Goal: Navigation & Orientation: Go to known website

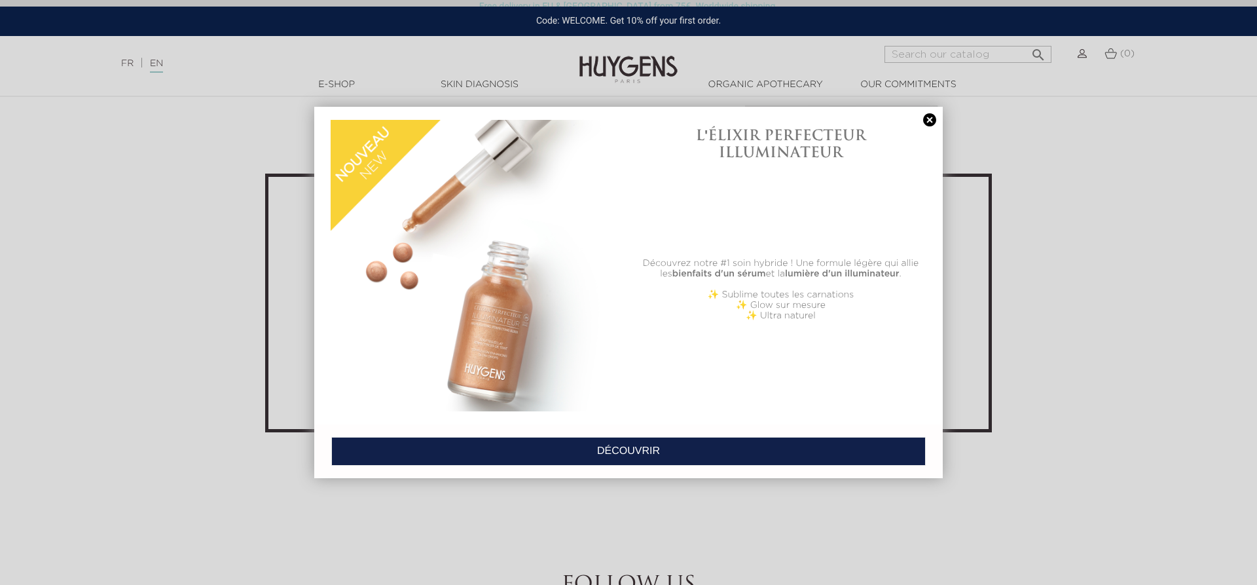
scroll to position [4674, 0]
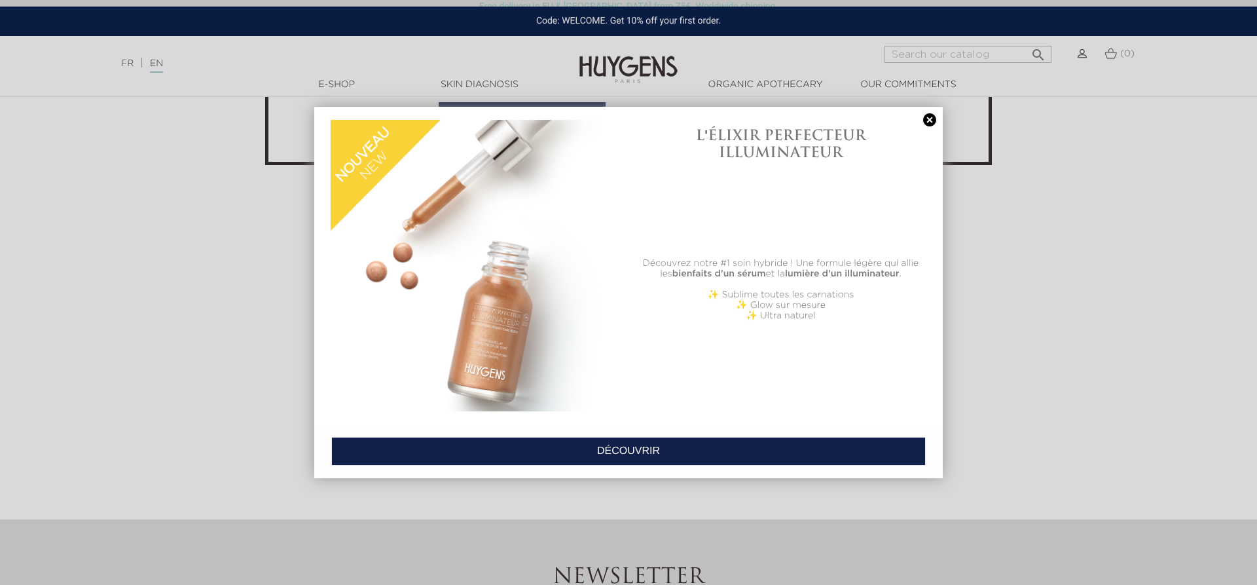
click at [927, 116] on link at bounding box center [929, 120] width 18 height 14
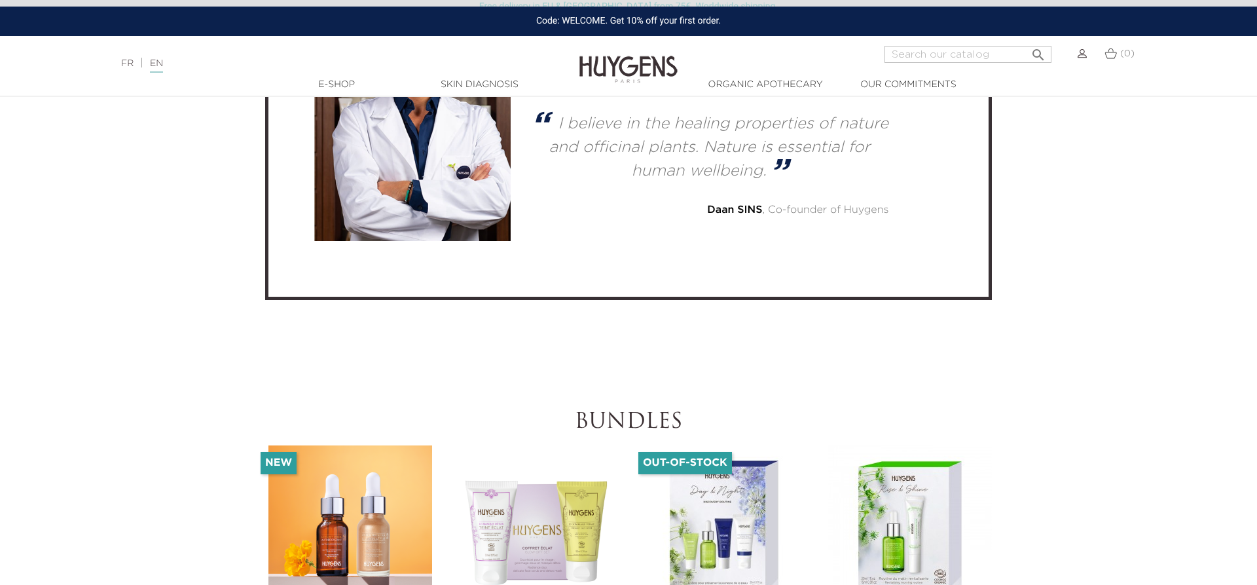
scroll to position [3405, 0]
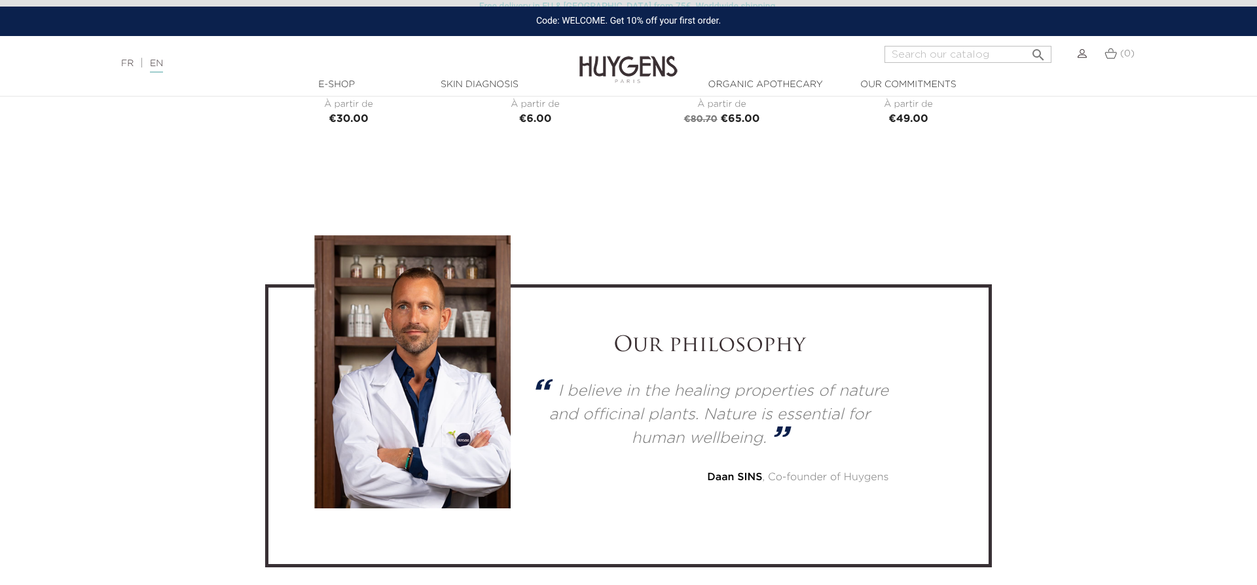
click at [126, 64] on link "FR" at bounding box center [127, 63] width 12 height 9
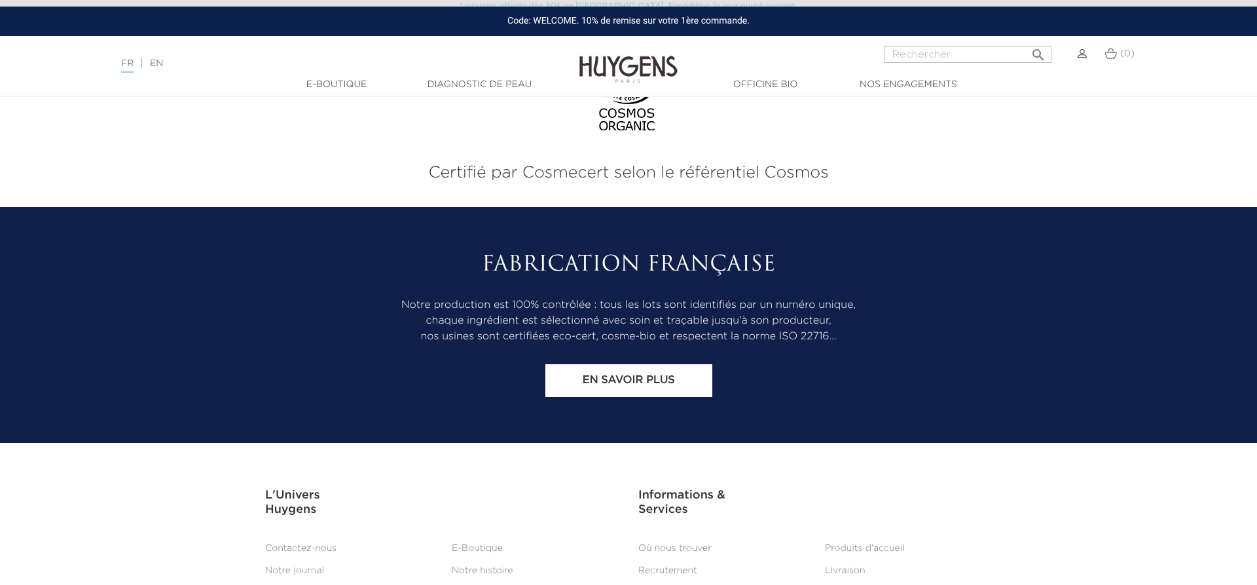
scroll to position [5455, 0]
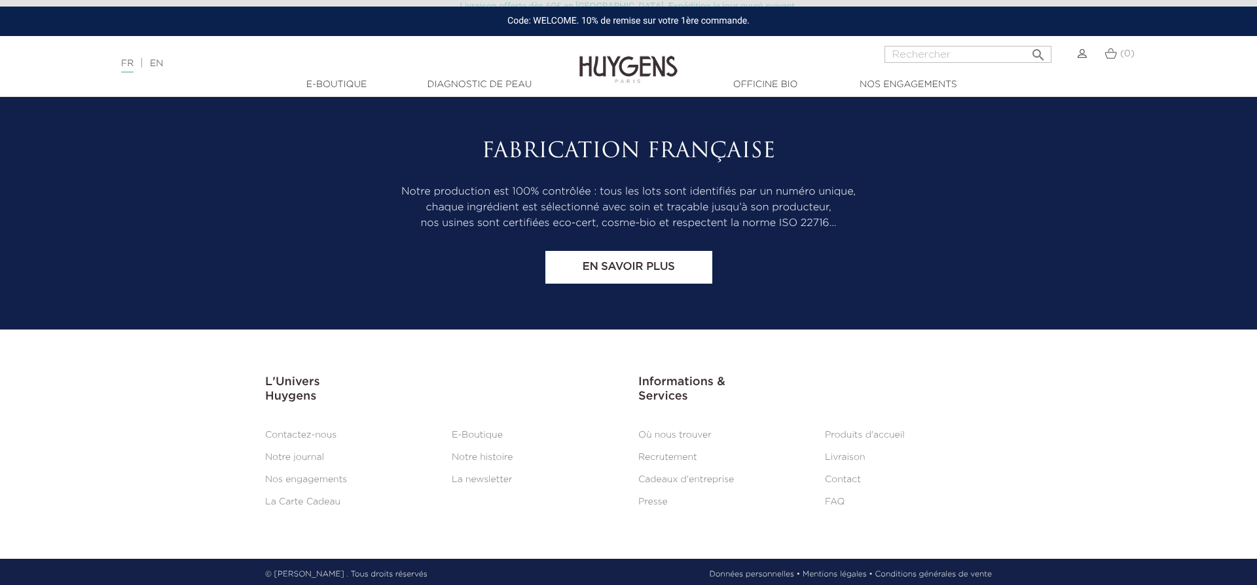
click at [481, 430] on link "E-Boutique" at bounding box center [477, 434] width 51 height 9
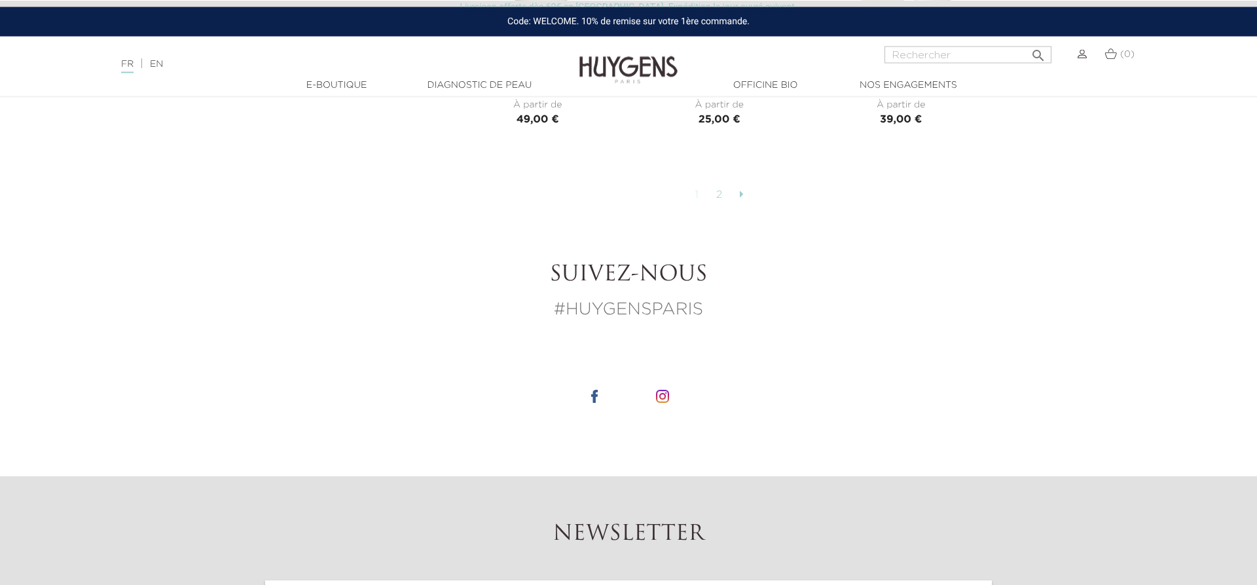
scroll to position [3606, 0]
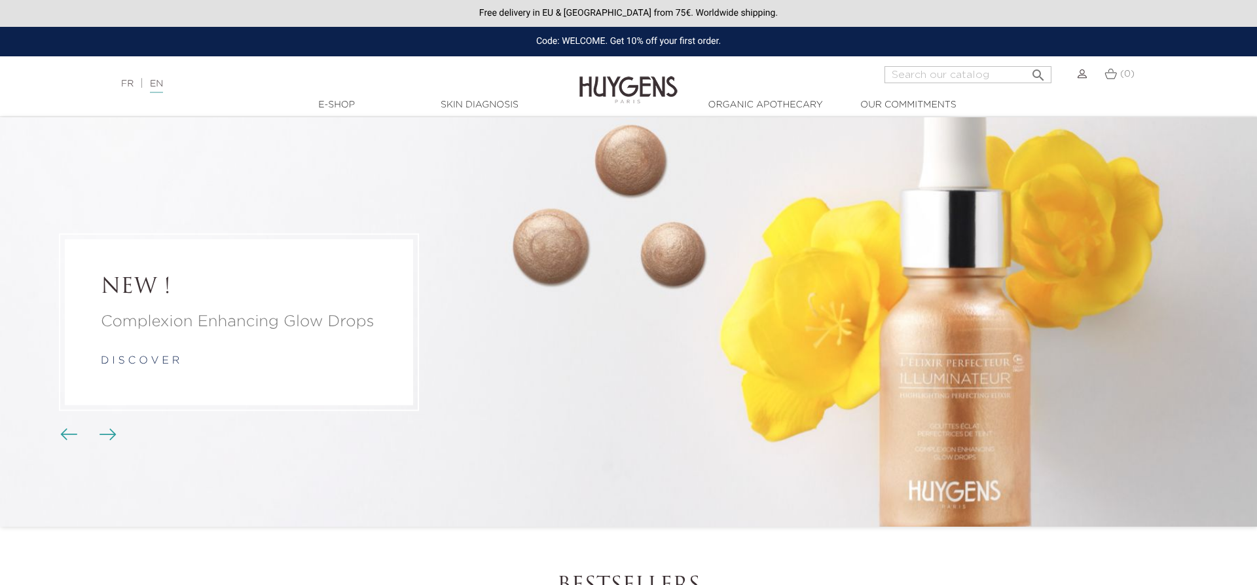
scroll to position [3405, 0]
